Goal: Manage account settings

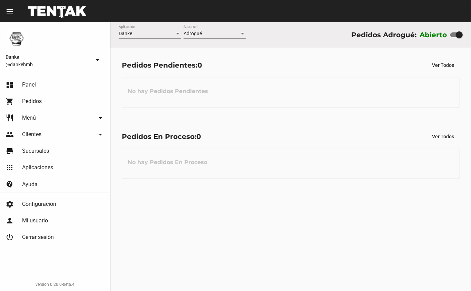
click at [456, 33] on div at bounding box center [458, 34] width 7 height 7
click at [453, 37] on input "checkbox" at bounding box center [453, 37] width 0 height 0
checkbox input "false"
